Goal: Use online tool/utility: Utilize a website feature to perform a specific function

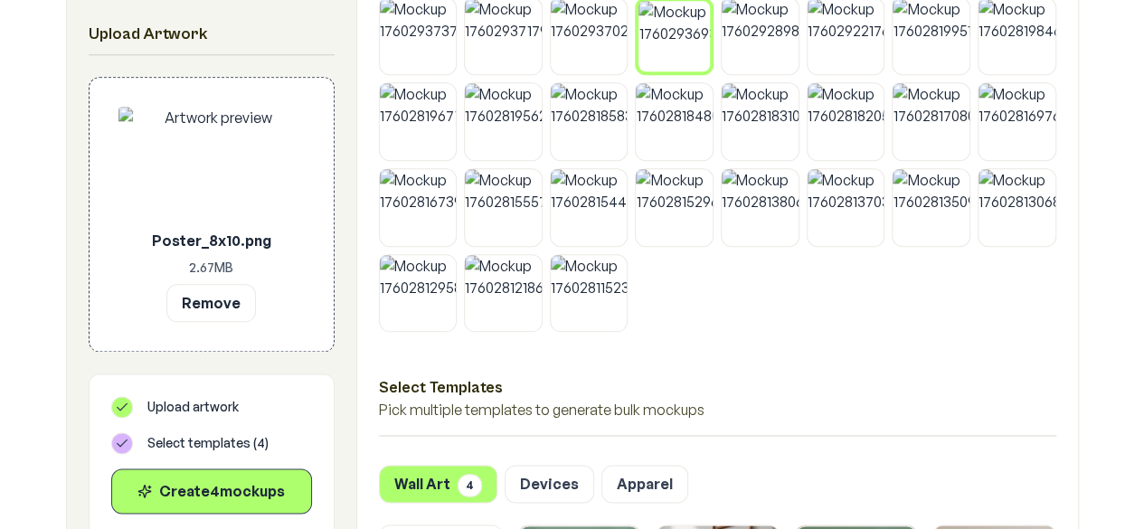
scroll to position [1017, 0]
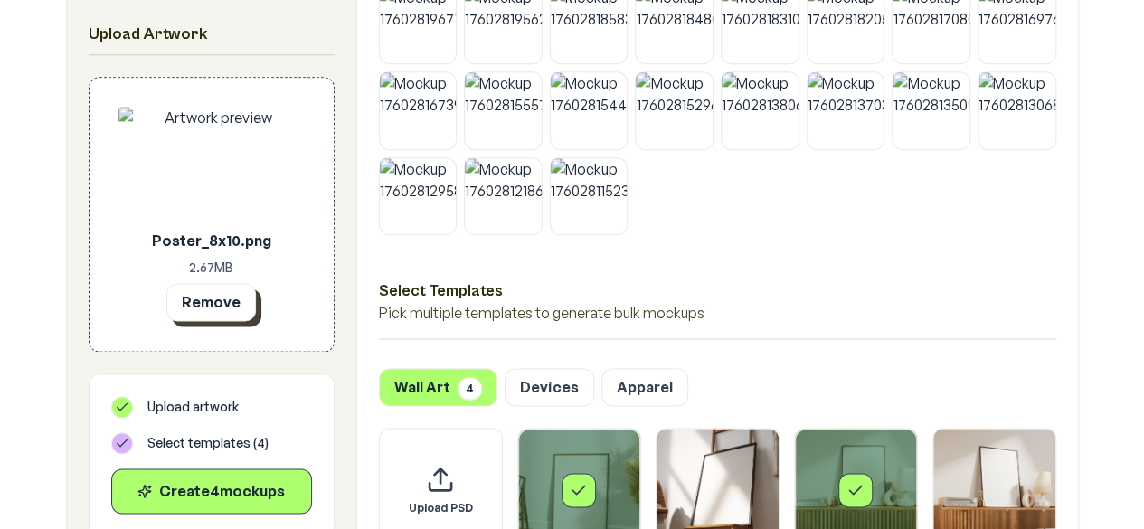
click at [195, 296] on button "Remove" at bounding box center [211, 302] width 90 height 38
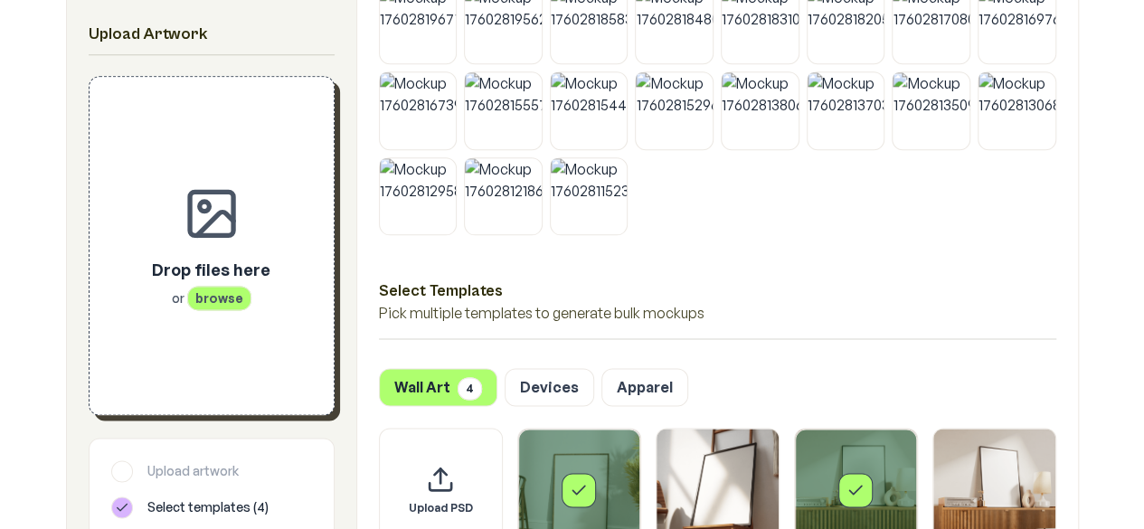
click at [226, 305] on span "browse" at bounding box center [219, 298] width 64 height 24
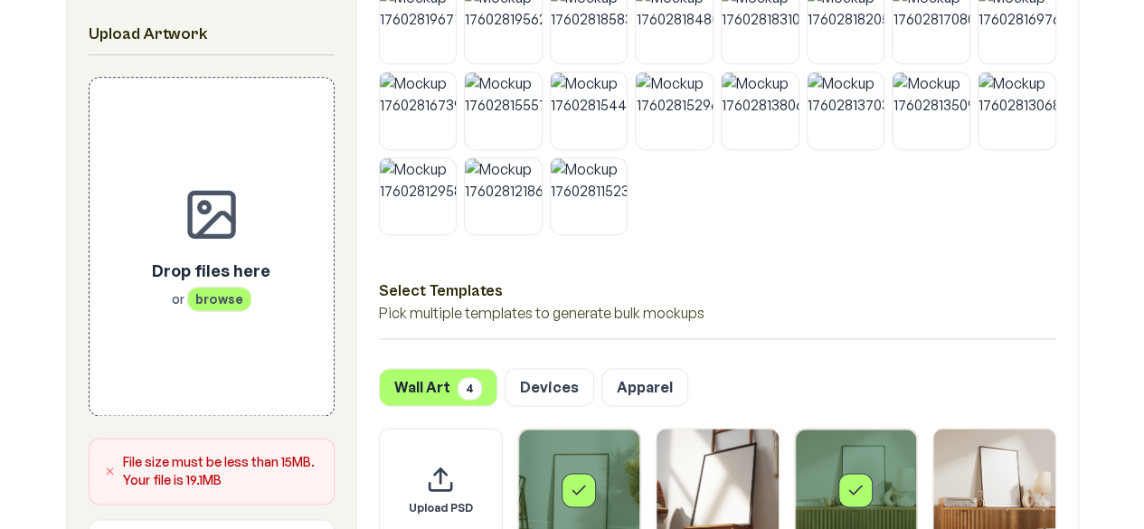
click at [111, 471] on icon at bounding box center [110, 471] width 12 height 18
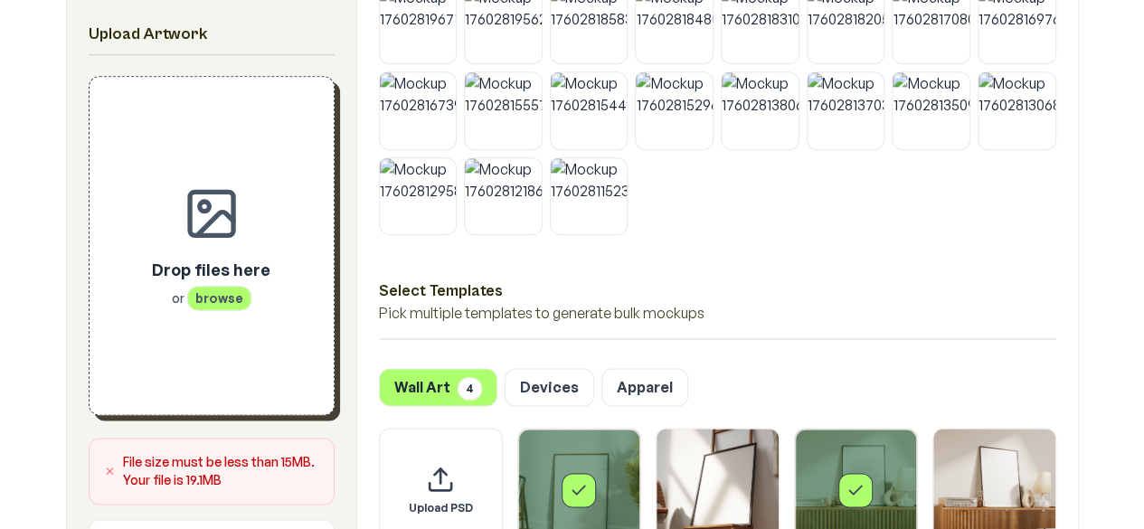
click at [216, 269] on p "Drop files here" at bounding box center [211, 269] width 118 height 25
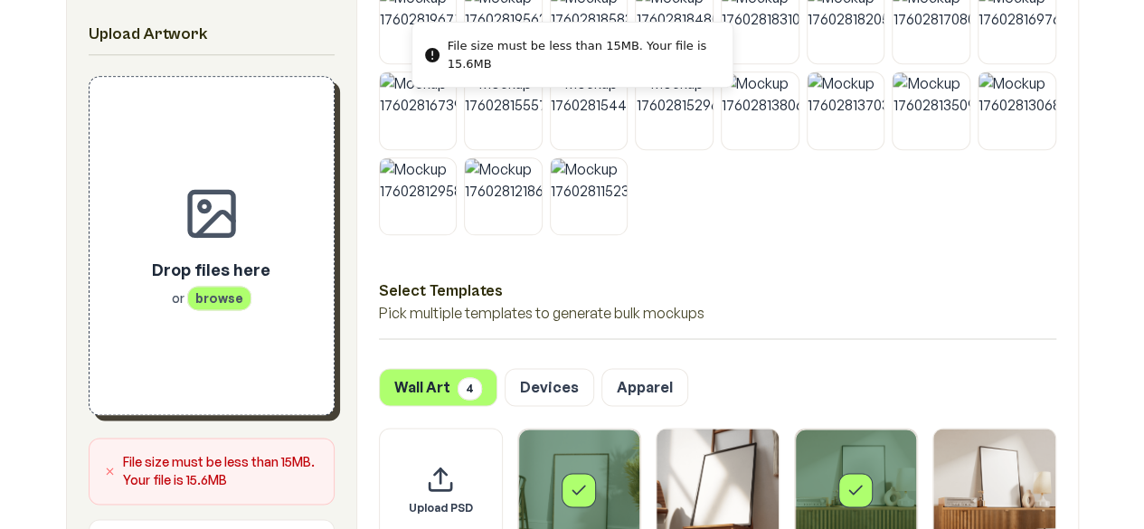
click at [206, 275] on p "Drop files here" at bounding box center [211, 269] width 118 height 25
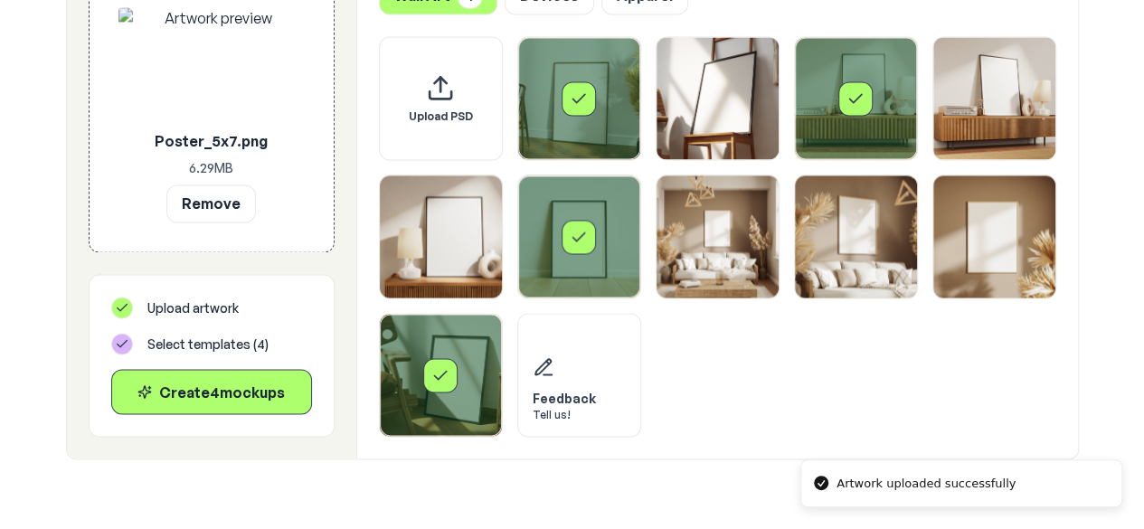
scroll to position [1394, 0]
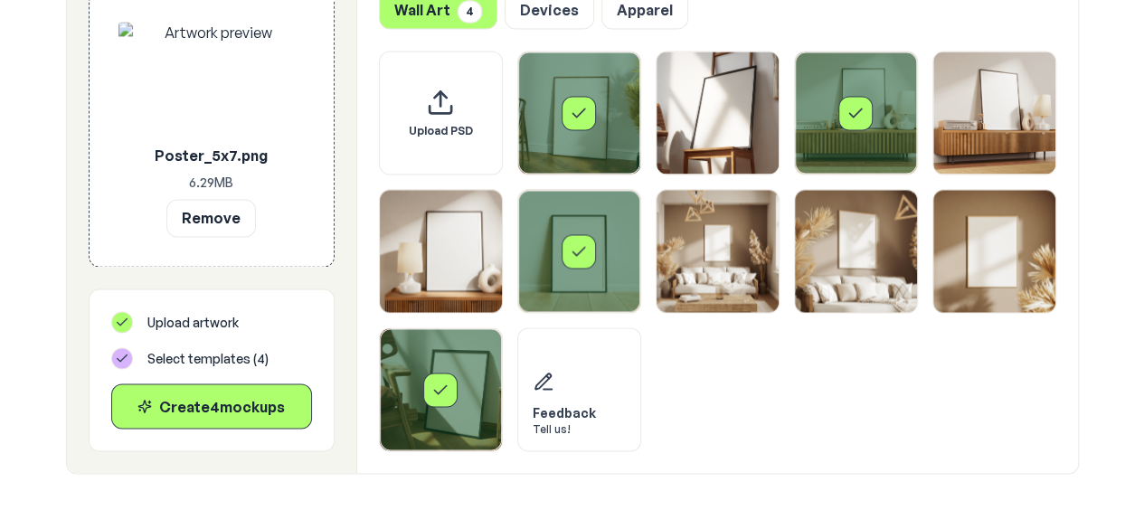
click at [856, 126] on div "Select template Framed Poster 3" at bounding box center [855, 113] width 34 height 34
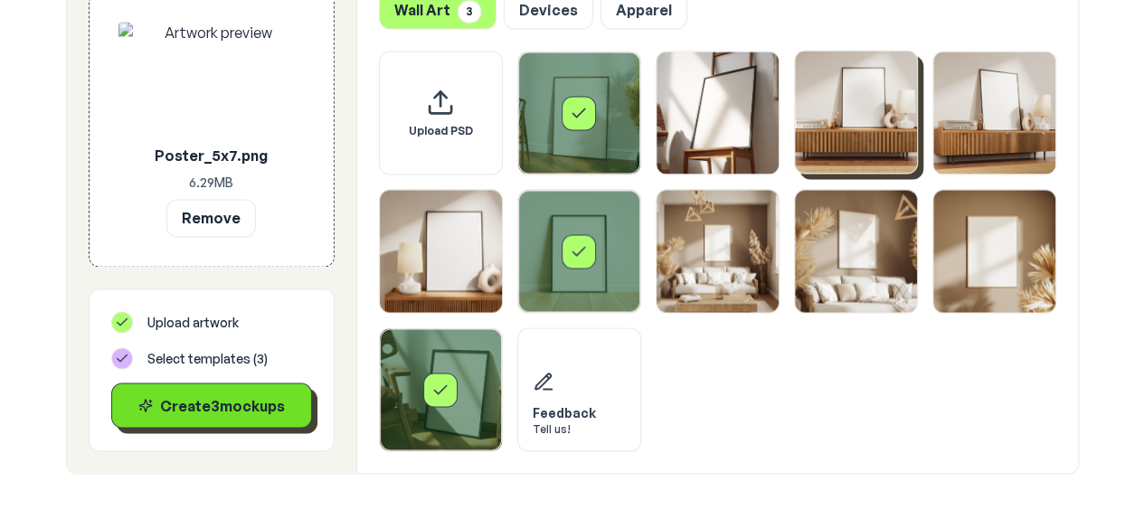
click at [248, 395] on div "Create 3 mockup s" at bounding box center [212, 405] width 170 height 22
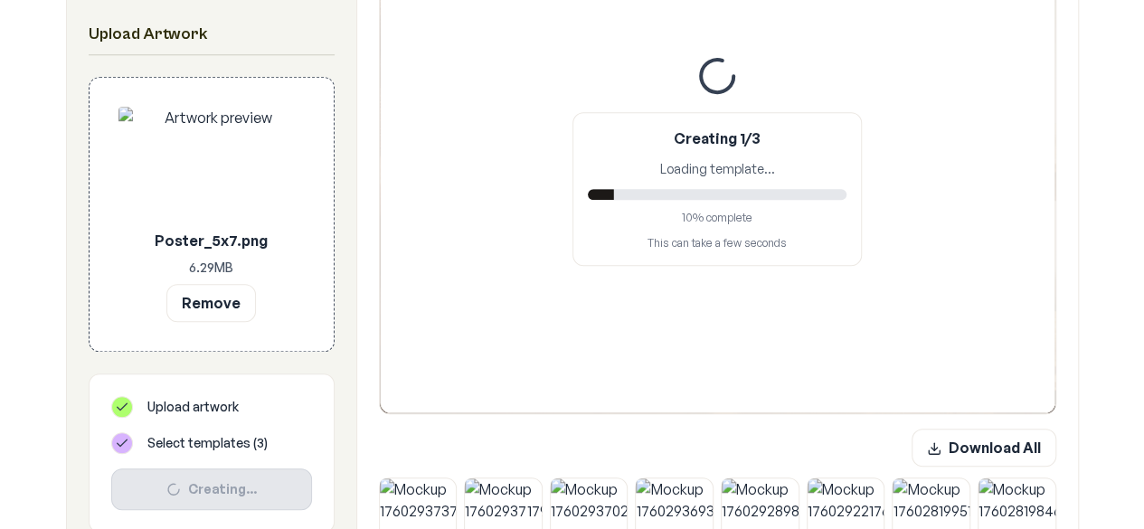
scroll to position [430, 0]
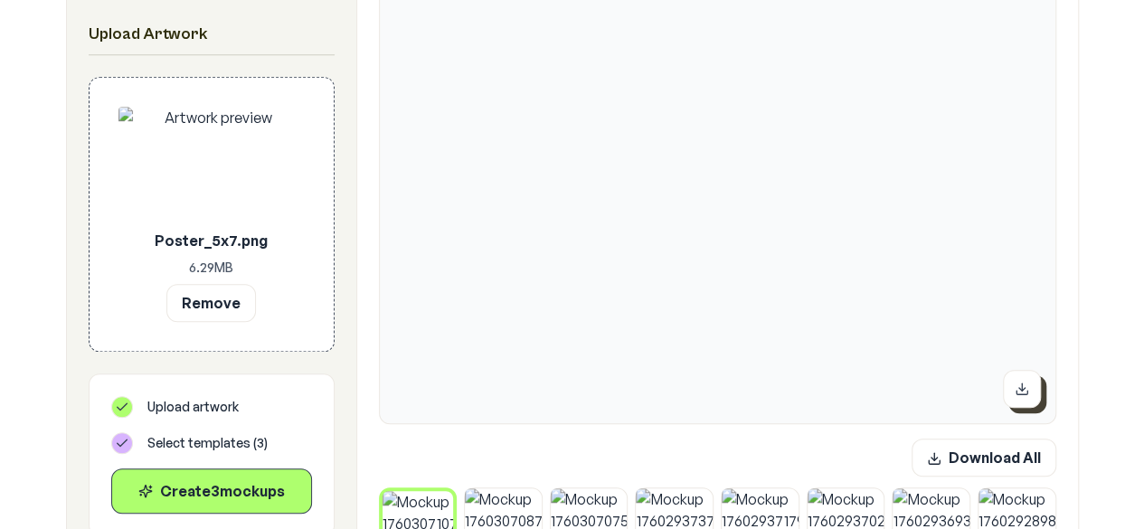
click at [1027, 391] on icon at bounding box center [1021, 393] width 11 height 4
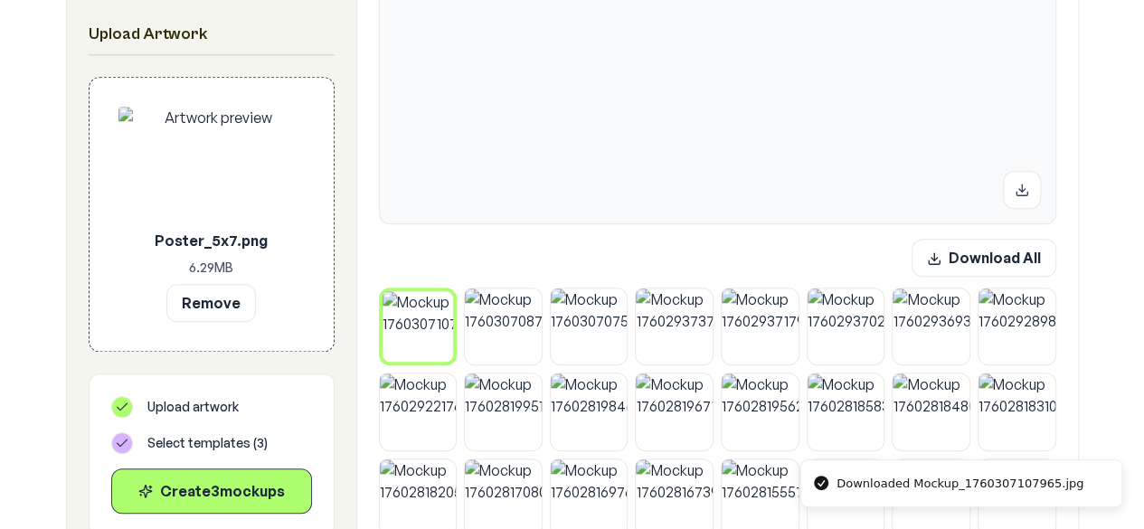
scroll to position [655, 0]
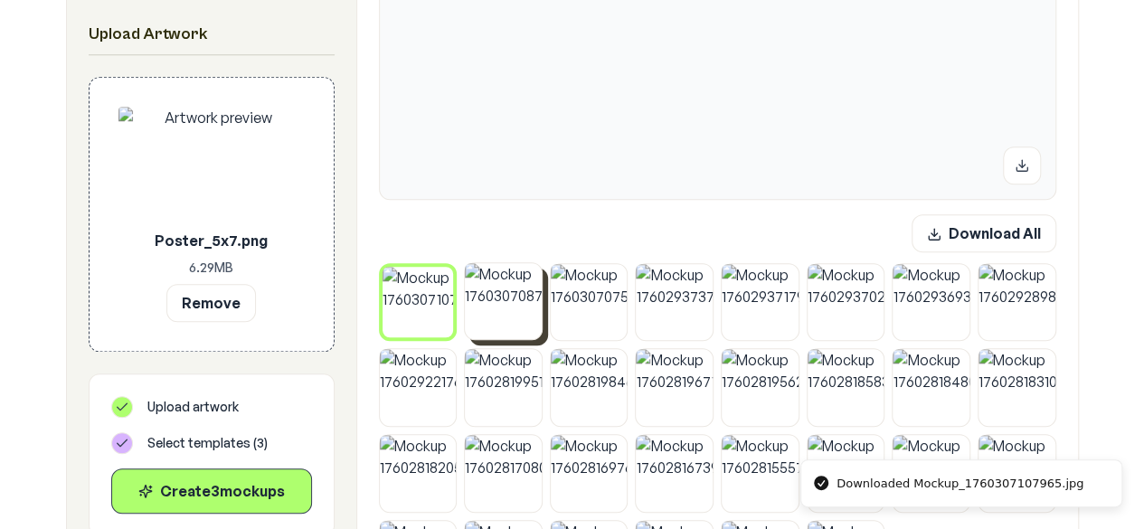
drag, startPoint x: 488, startPoint y: 307, endPoint x: 521, endPoint y: 296, distance: 34.6
click at [488, 308] on img at bounding box center [503, 301] width 77 height 77
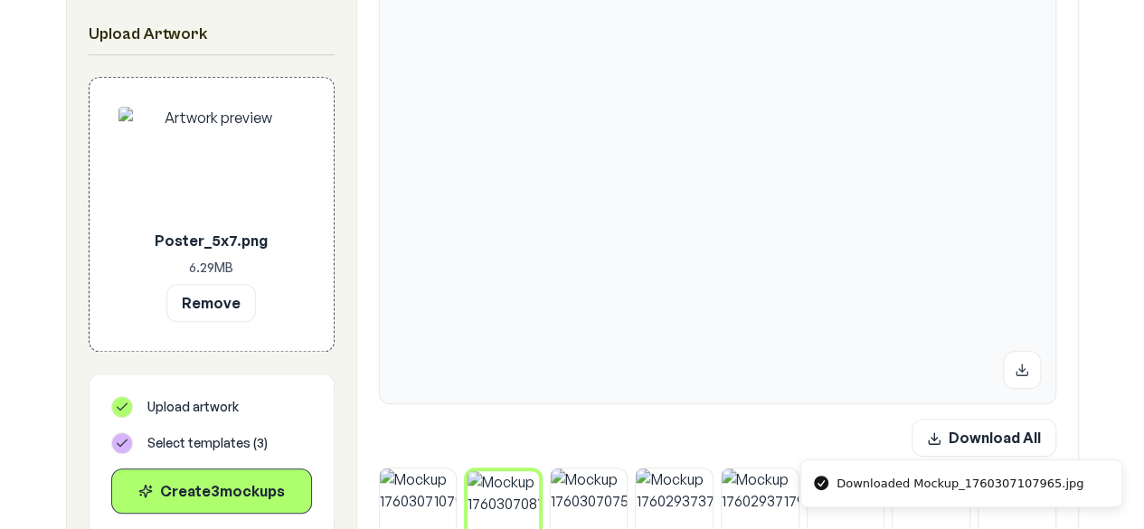
scroll to position [517, 0]
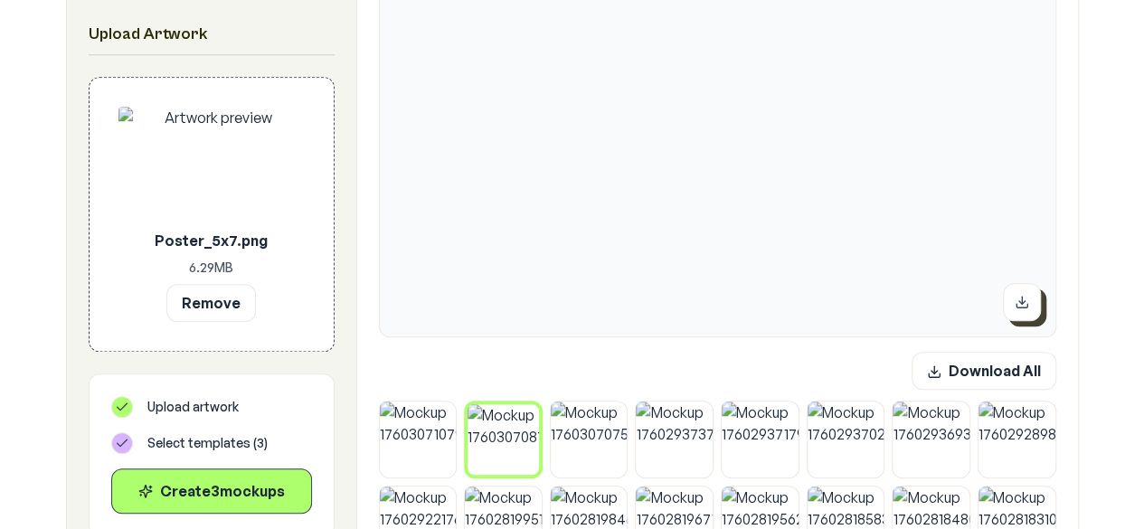
drag, startPoint x: 1021, startPoint y: 296, endPoint x: 1002, endPoint y: 316, distance: 27.5
click at [1020, 298] on icon at bounding box center [1022, 302] width 14 height 14
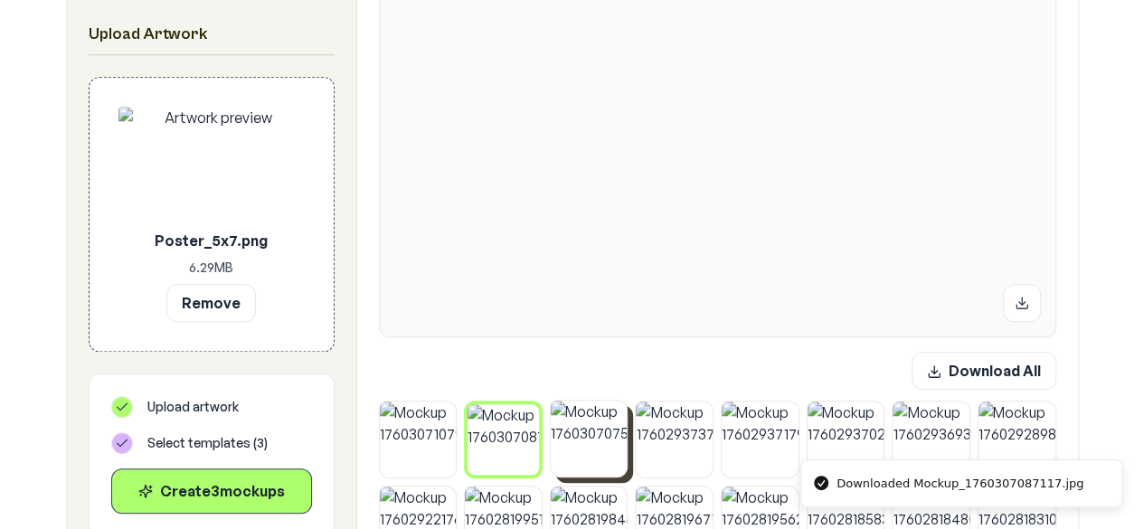
click at [564, 460] on img at bounding box center [589, 439] width 77 height 77
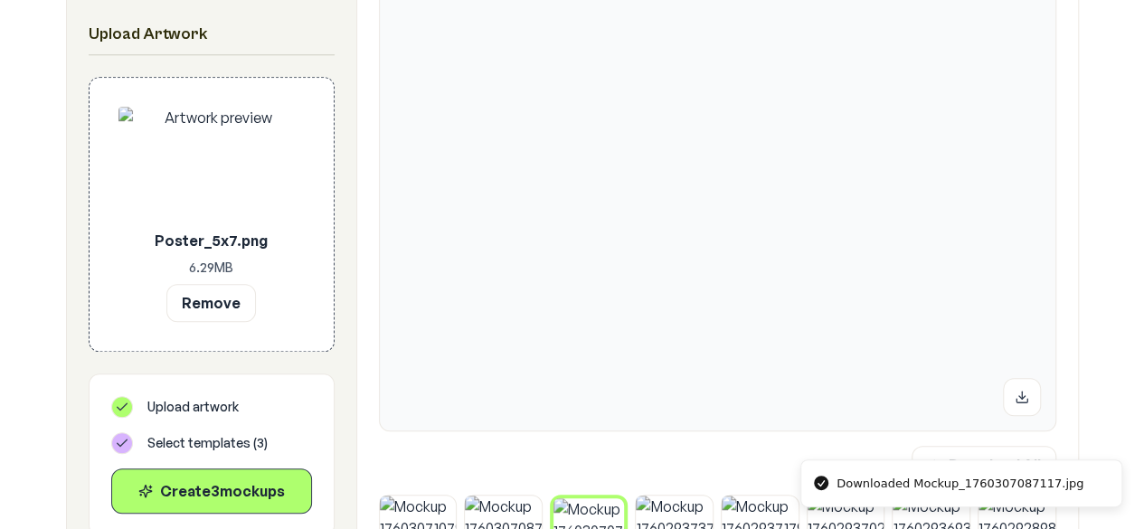
scroll to position [433, 0]
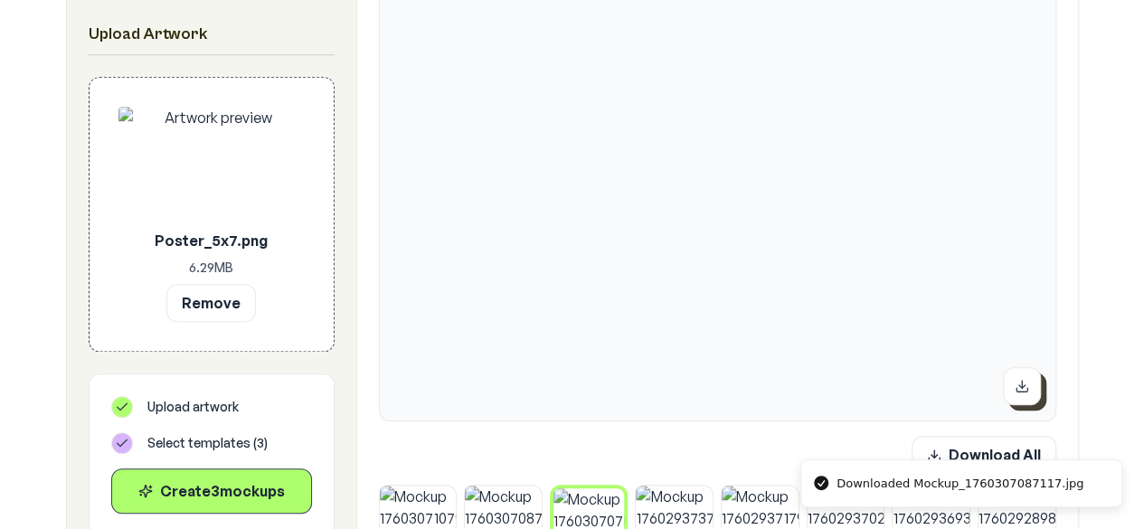
click at [1031, 379] on button at bounding box center [1022, 386] width 38 height 38
click at [407, 515] on img at bounding box center [418, 523] width 77 height 77
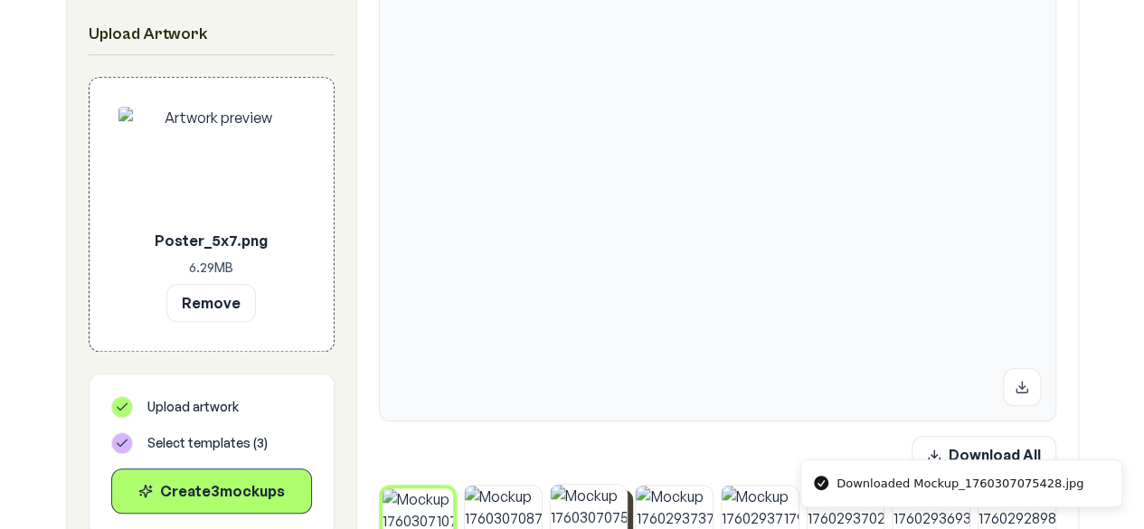
click at [572, 505] on img at bounding box center [589, 523] width 77 height 77
click at [518, 506] on img at bounding box center [503, 523] width 77 height 77
